Goal: Information Seeking & Learning: Learn about a topic

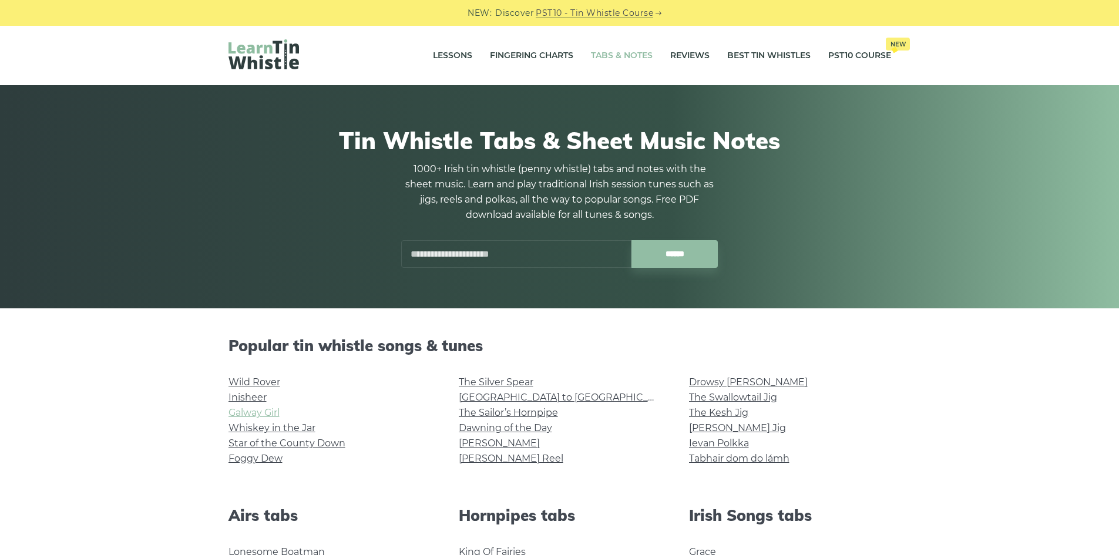
click at [268, 415] on link "Galway Girl" at bounding box center [254, 412] width 51 height 11
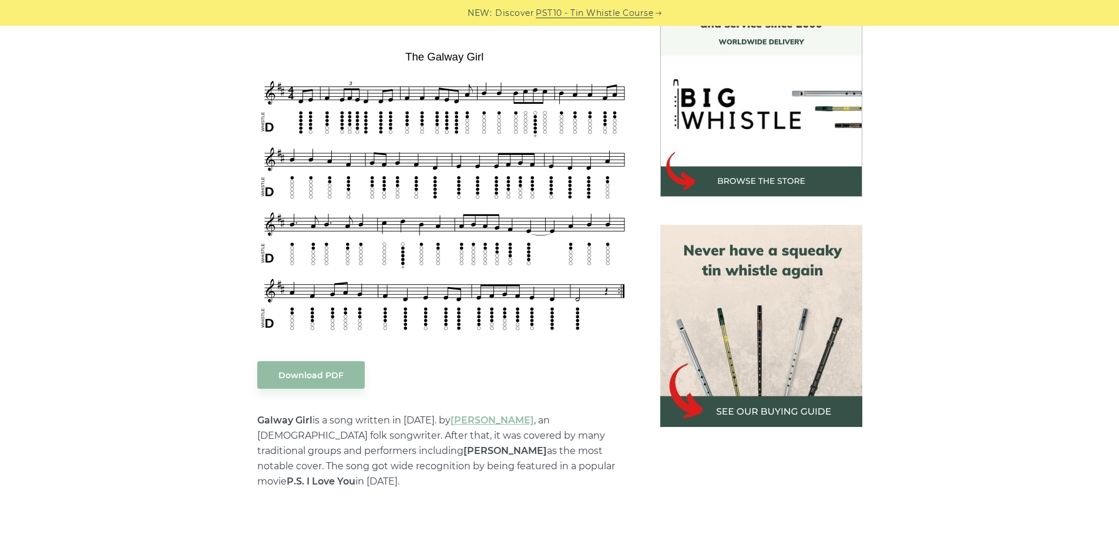
scroll to position [294, 0]
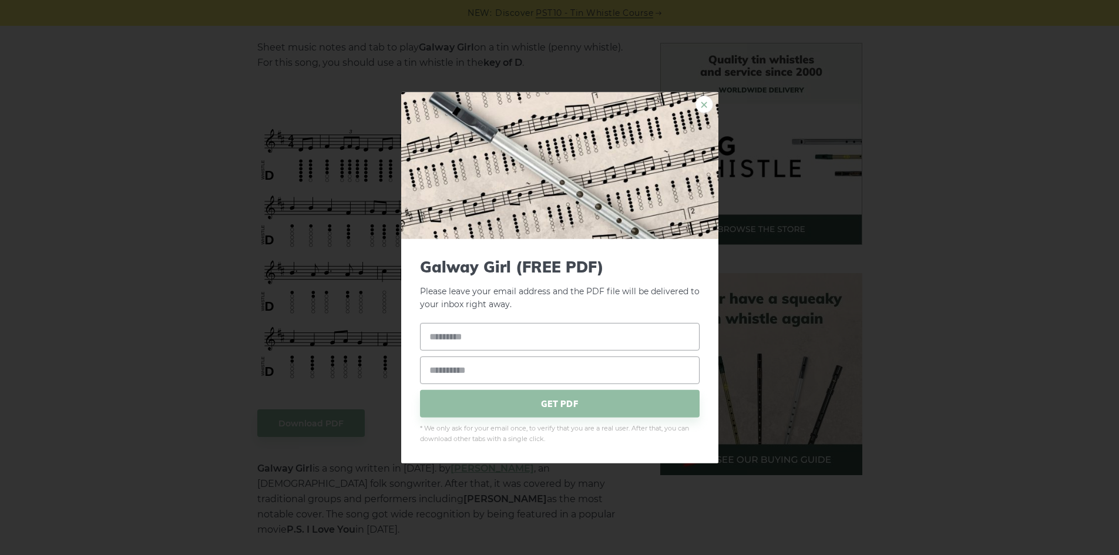
click at [707, 107] on link "×" at bounding box center [705, 104] width 18 height 18
click at [706, 105] on link "×" at bounding box center [705, 104] width 18 height 18
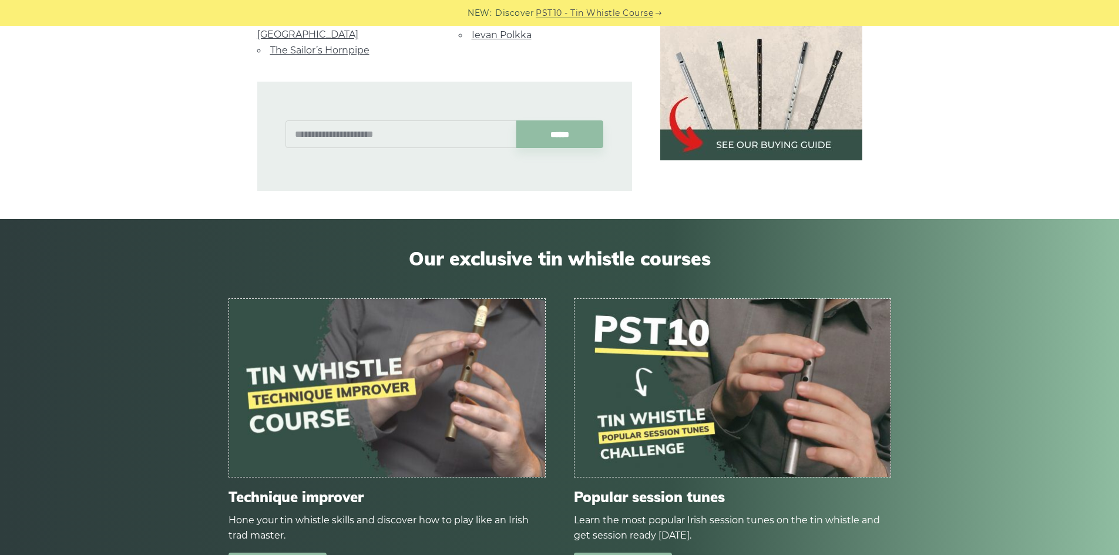
scroll to position [940, 0]
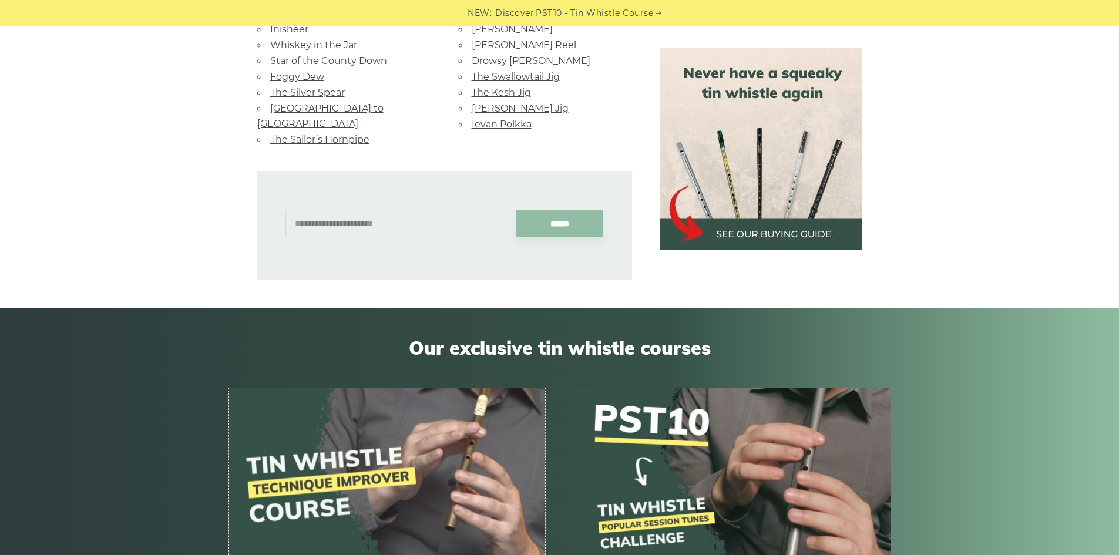
click at [809, 214] on img at bounding box center [761, 149] width 202 height 202
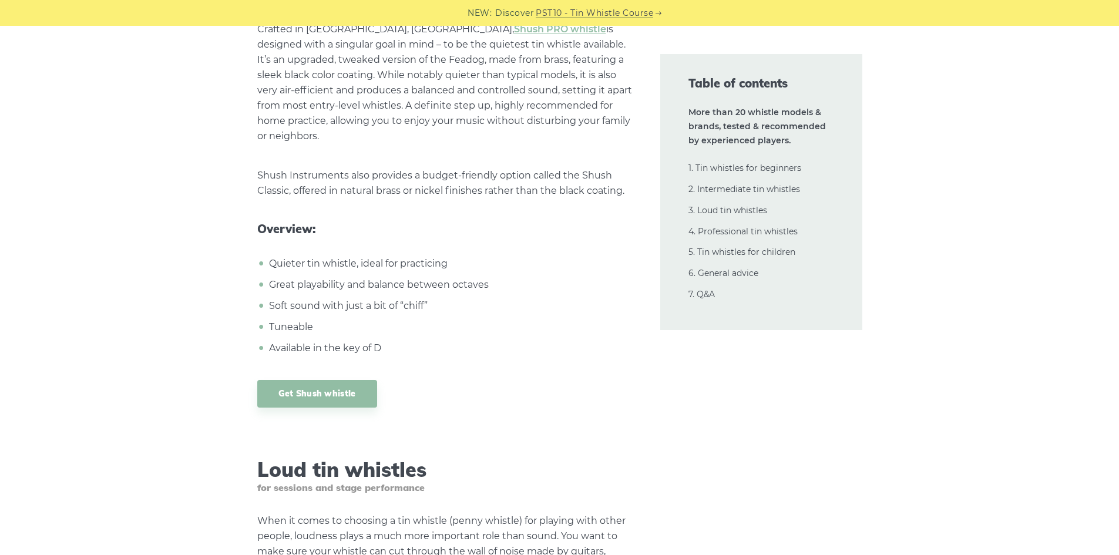
scroll to position [11635, 0]
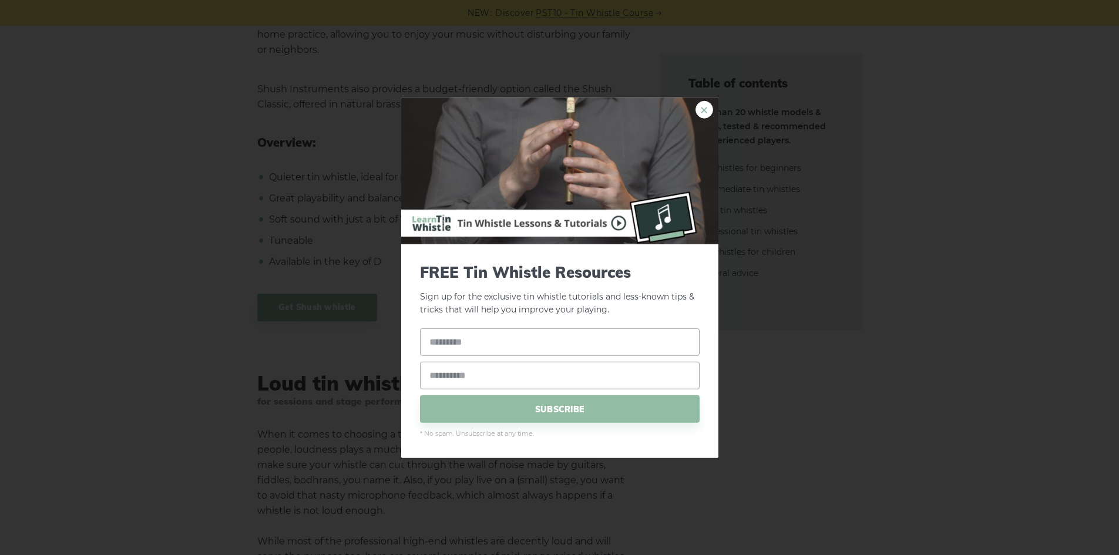
click at [709, 115] on link "×" at bounding box center [705, 109] width 18 height 18
